Goal: Download file/media

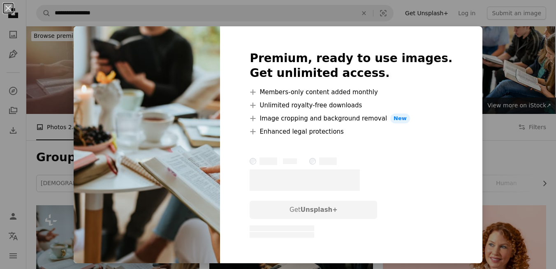
scroll to position [134, 0]
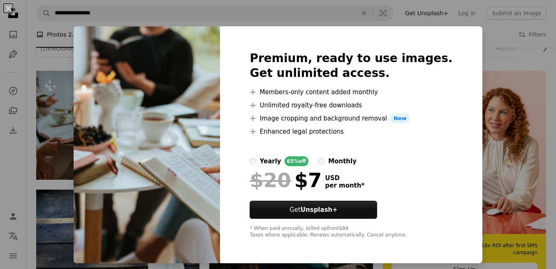
click at [491, 88] on div "An X shape Premium, ready to use images. Get unlimited access. A plus sign Memb…" at bounding box center [278, 134] width 556 height 269
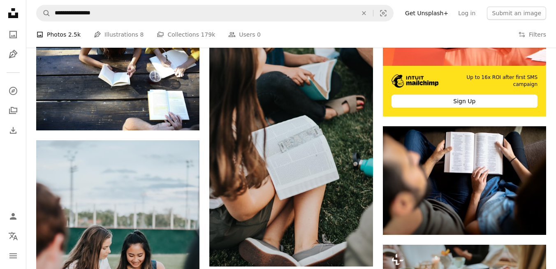
scroll to position [313, 0]
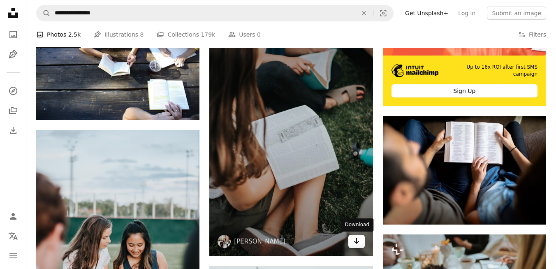
click at [356, 240] on icon "Download" at bounding box center [356, 241] width 5 height 6
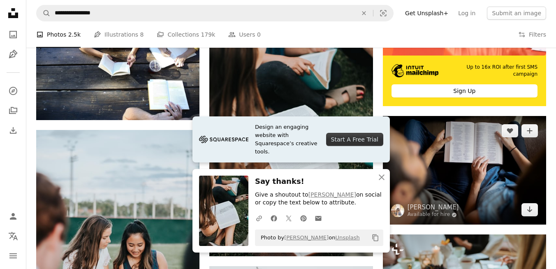
click at [444, 179] on img at bounding box center [464, 170] width 163 height 109
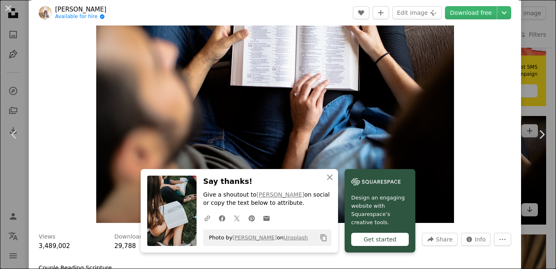
scroll to position [61, 0]
